Goal: Task Accomplishment & Management: Manage account settings

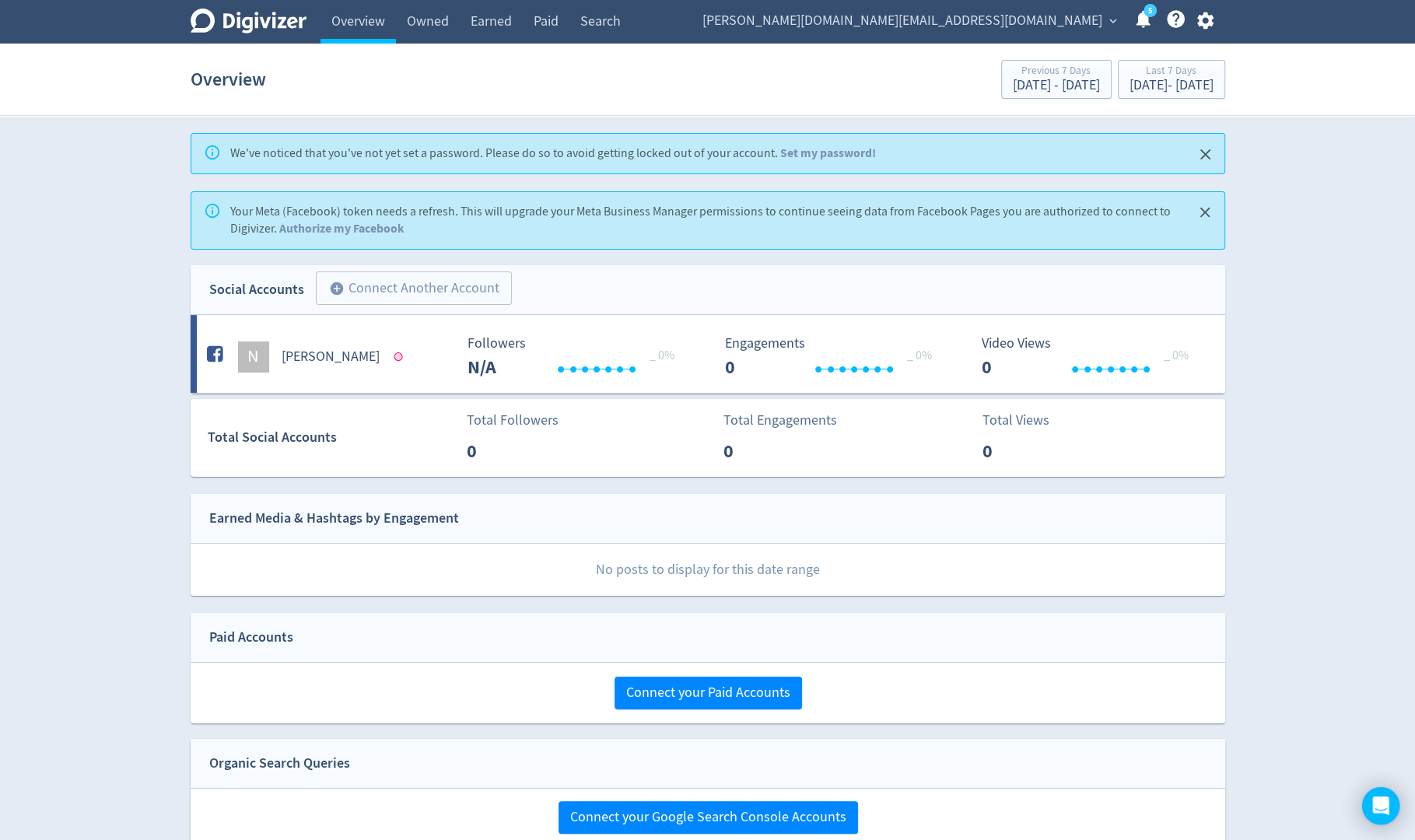
click at [1050, 18] on span "[PERSON_NAME][DOMAIN_NAME][EMAIL_ADDRESS][DOMAIN_NAME]" at bounding box center [902, 21] width 400 height 25
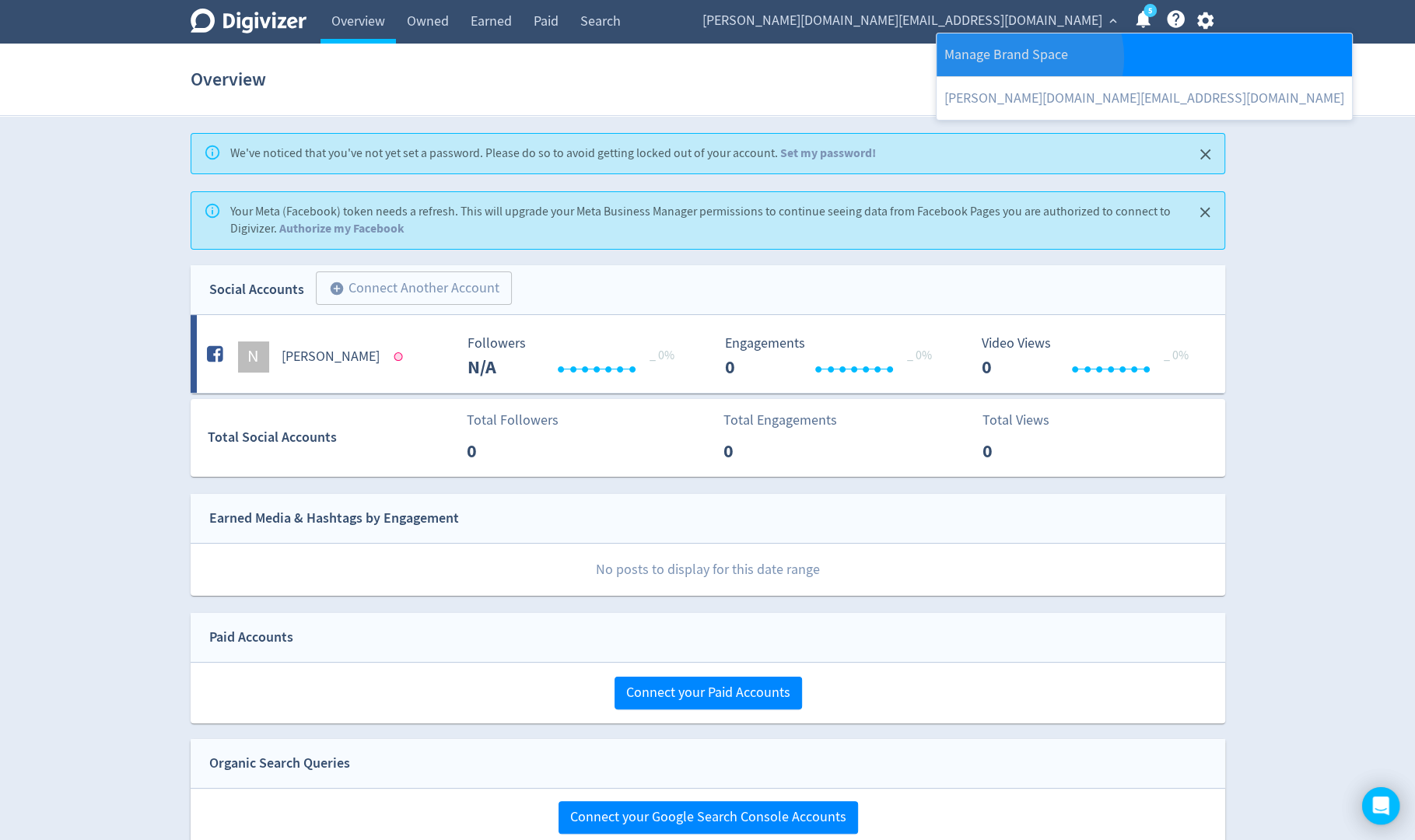
click at [1023, 57] on link "Manage Brand Space" at bounding box center [1144, 54] width 415 height 43
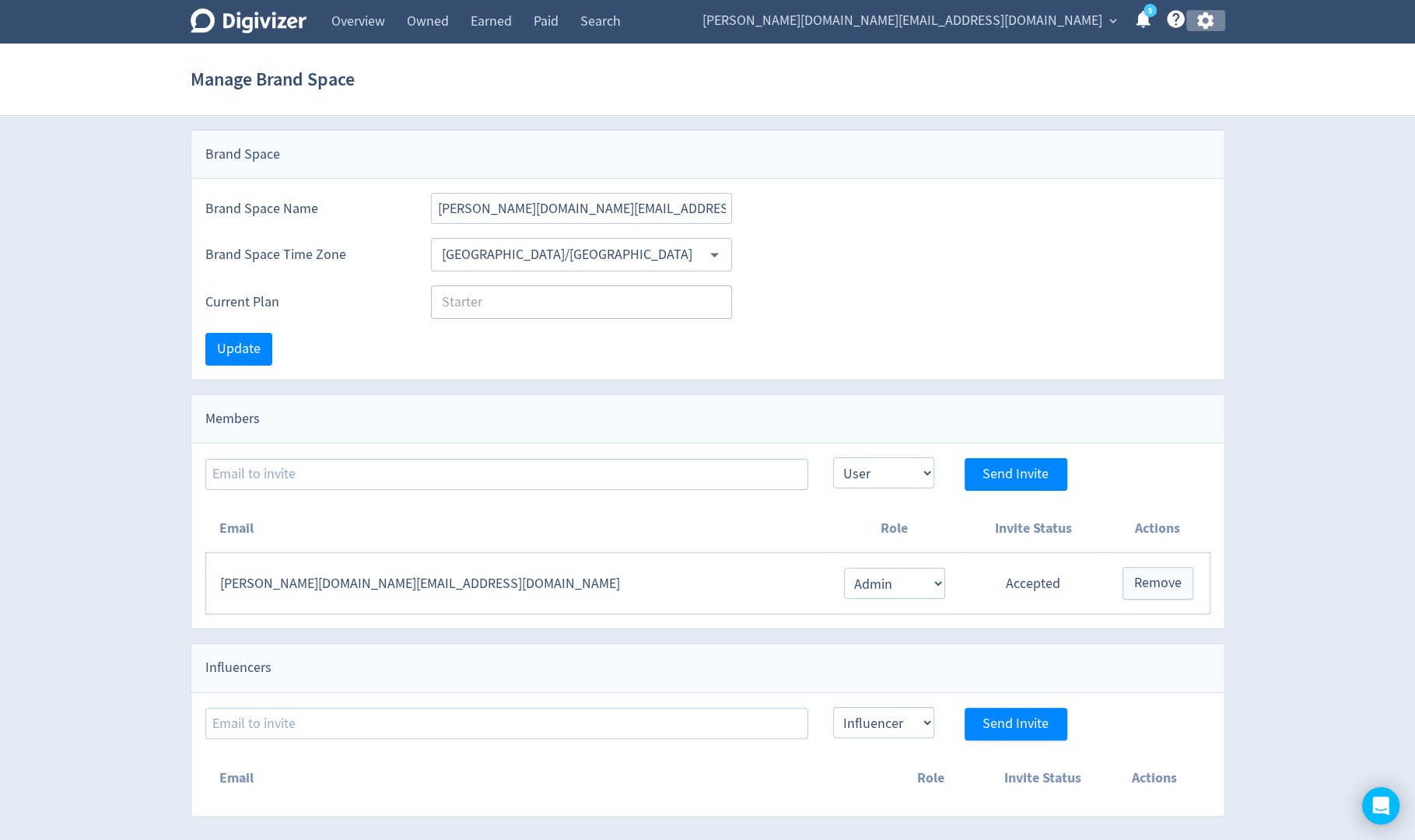
click at [1208, 26] on icon "button" at bounding box center [1205, 21] width 21 height 21
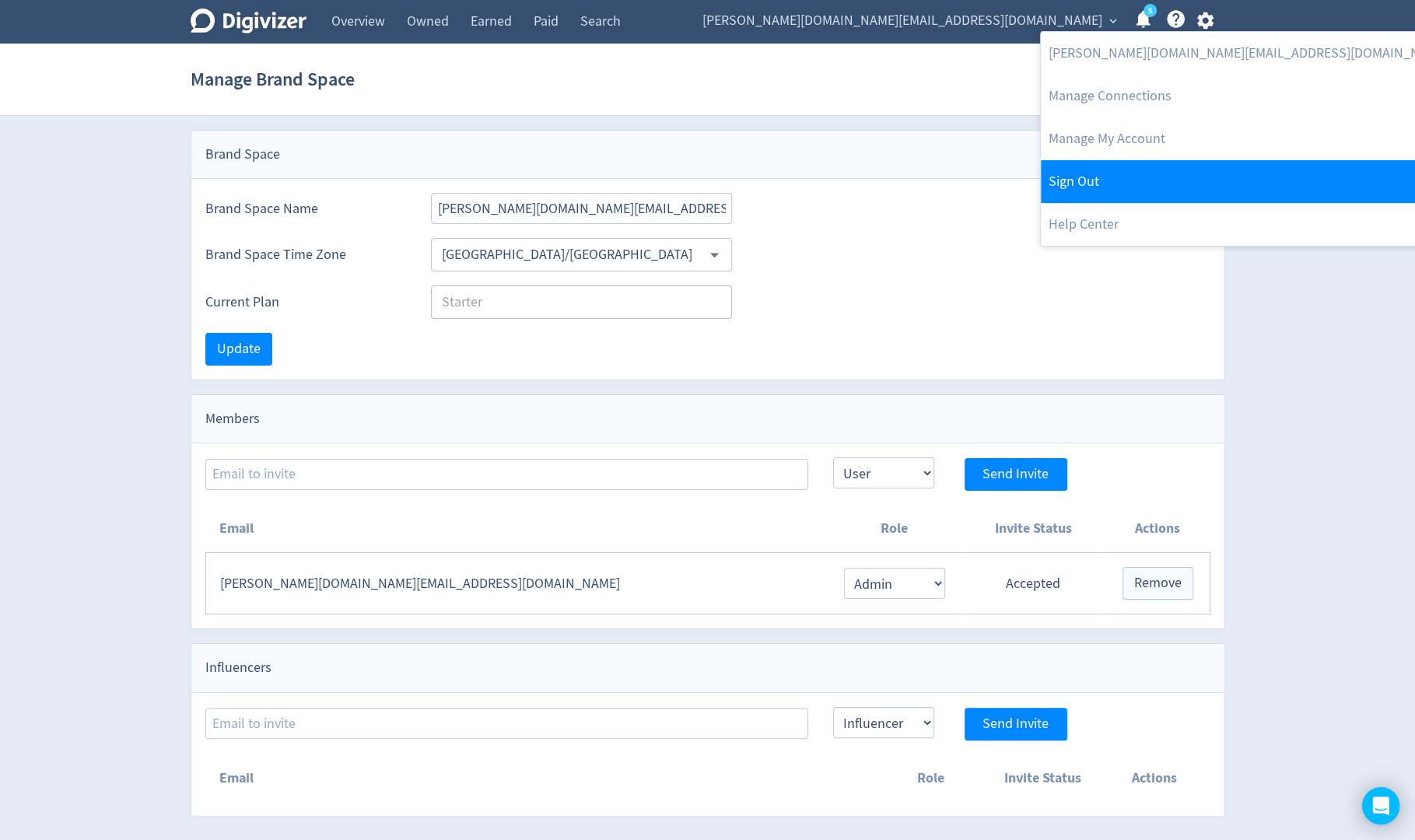
click at [1121, 197] on link "Sign Out" at bounding box center [1248, 181] width 415 height 43
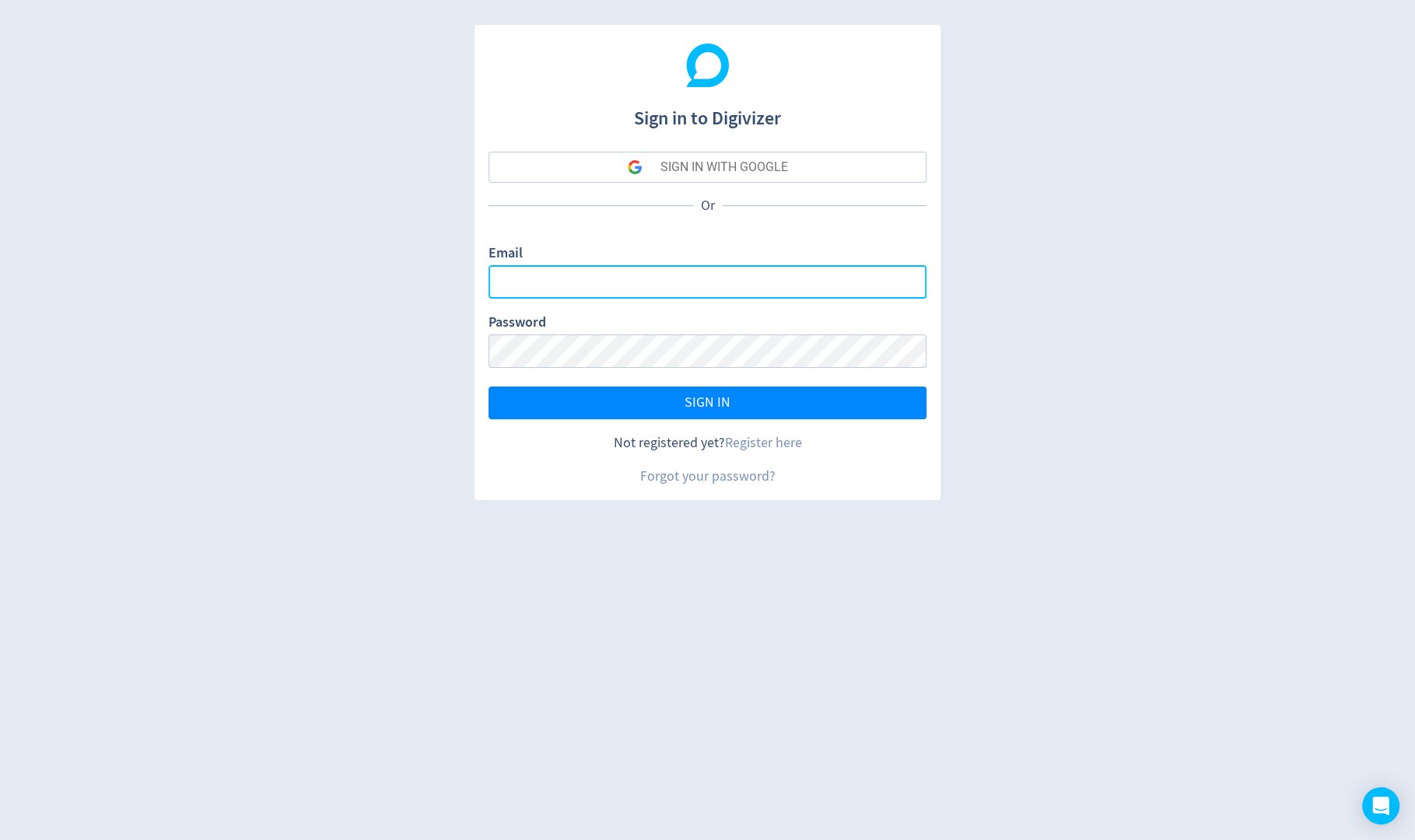
type input "[PERSON_NAME][EMAIL_ADDRESS][PERSON_NAME][DOMAIN_NAME]"
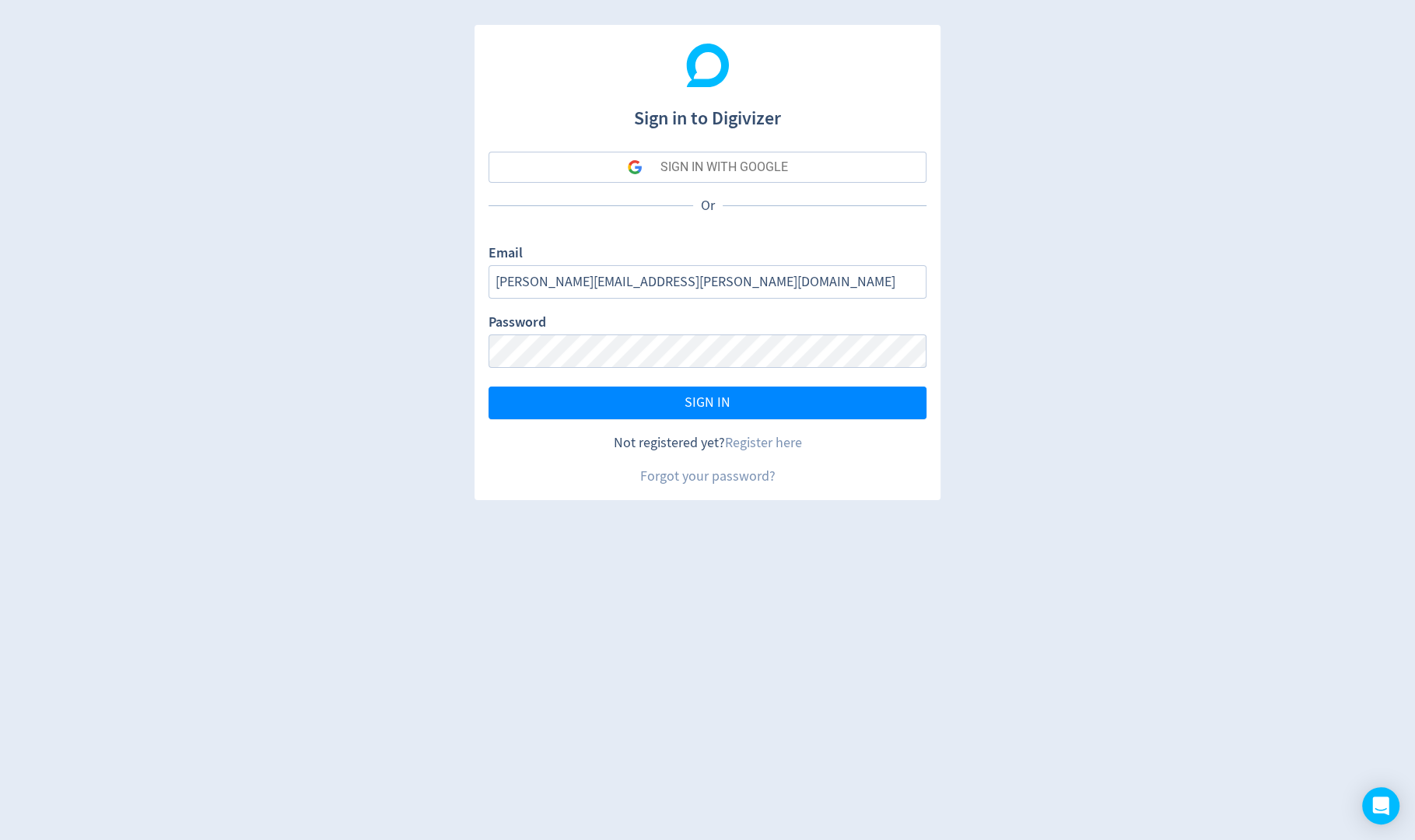
click at [590, 171] on button "SIGN IN WITH GOOGLE" at bounding box center [707, 167] width 438 height 31
